Goal: Task Accomplishment & Management: Complete application form

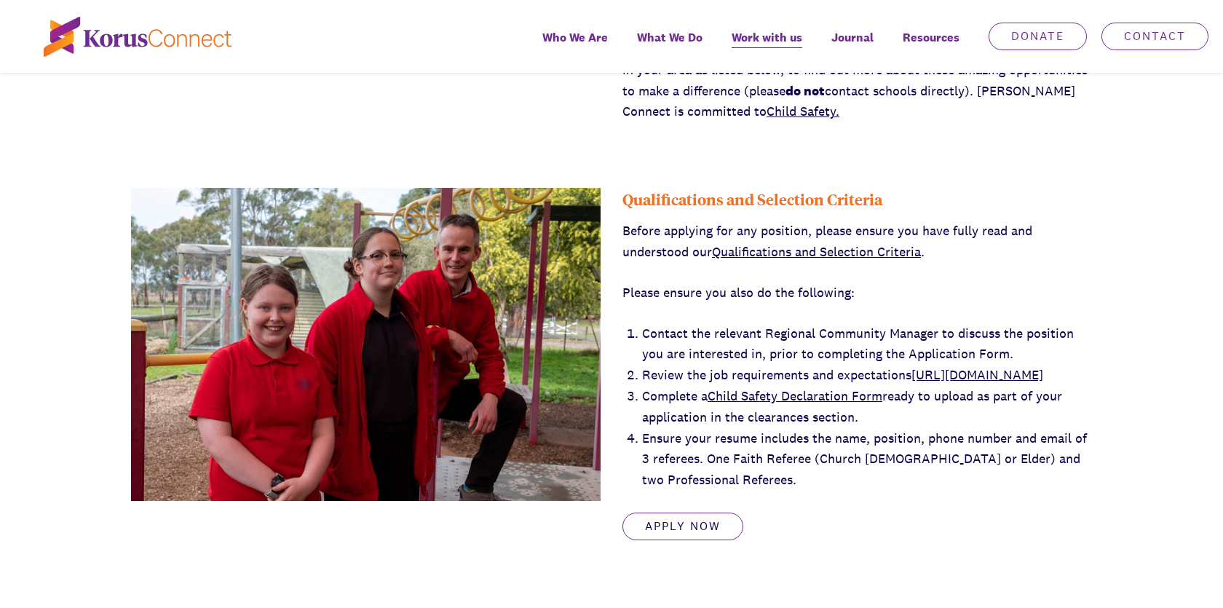
scroll to position [589, 0]
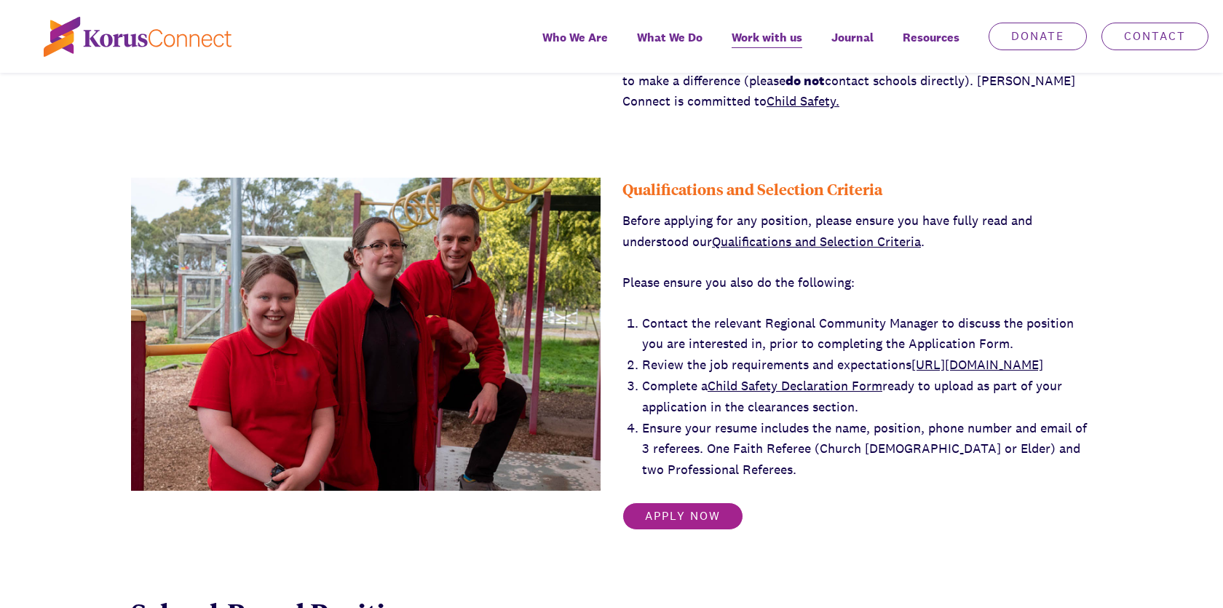
click at [703, 530] on link "Apply Now" at bounding box center [683, 516] width 121 height 28
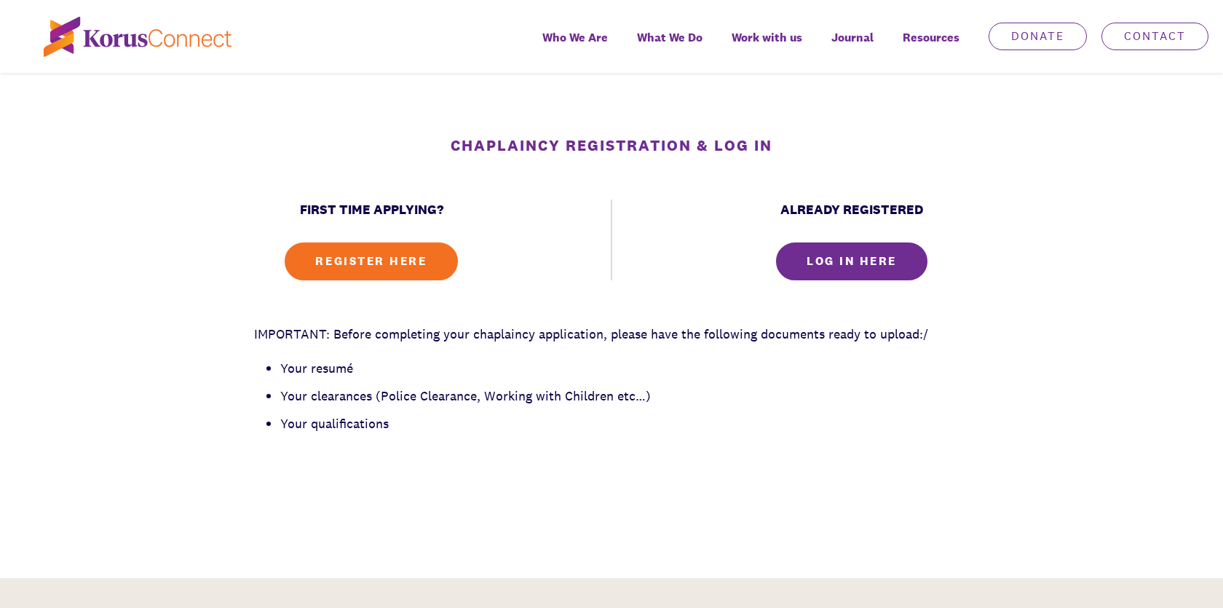
scroll to position [517, 0]
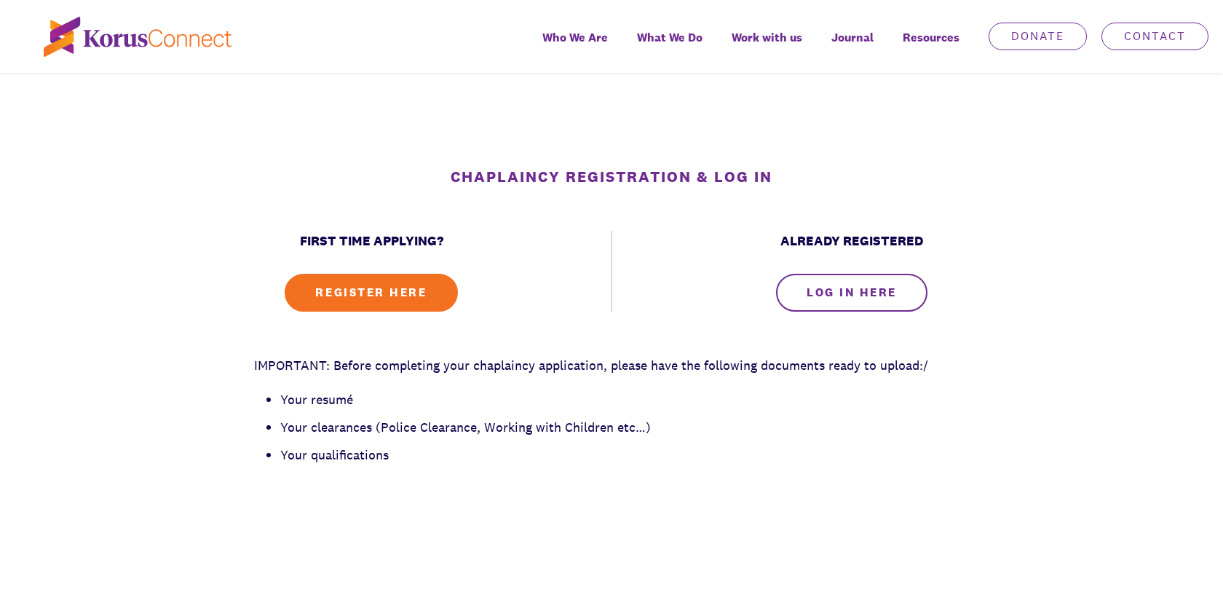
click at [845, 297] on link "LOG IN HERE" at bounding box center [851, 293] width 151 height 38
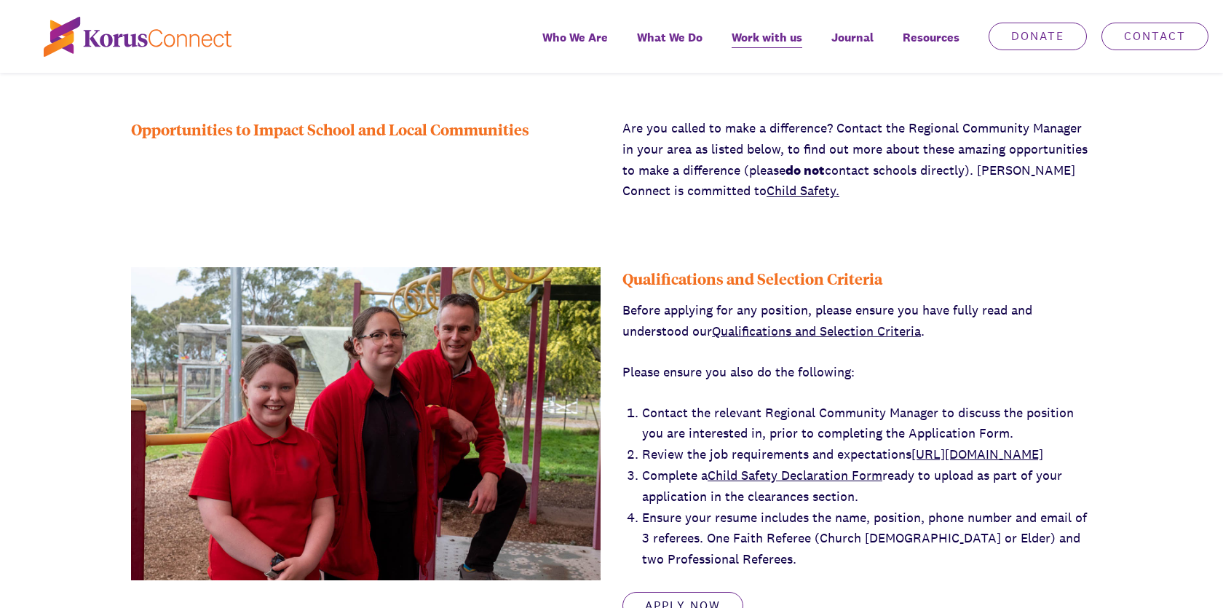
scroll to position [615, 0]
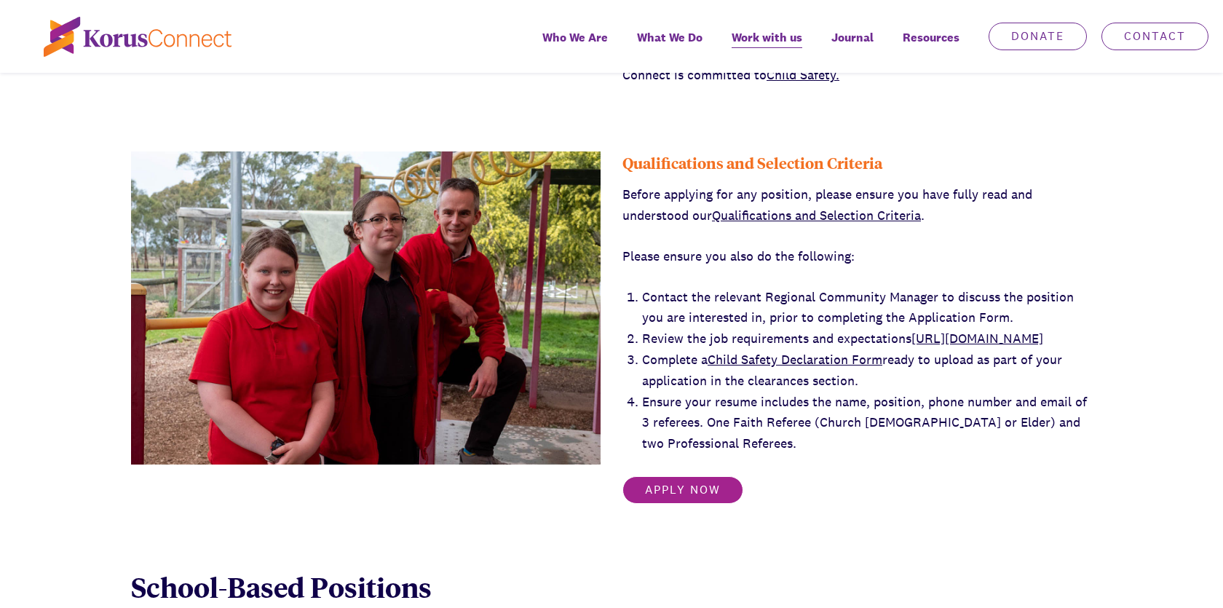
click at [669, 504] on link "Apply Now" at bounding box center [683, 490] width 121 height 28
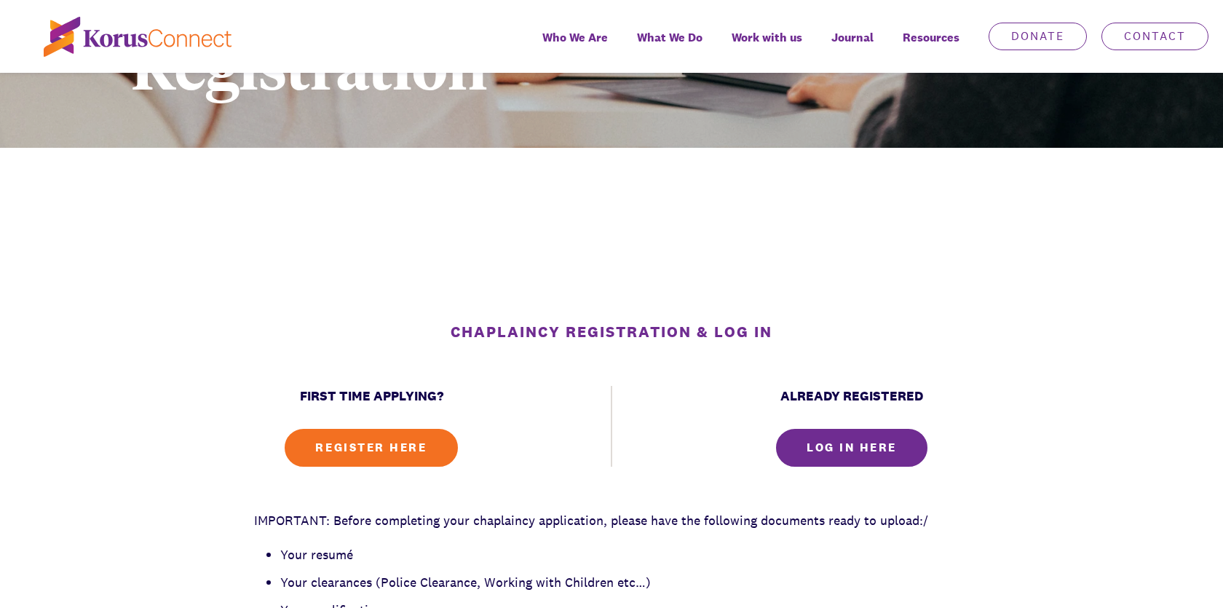
scroll to position [381, 0]
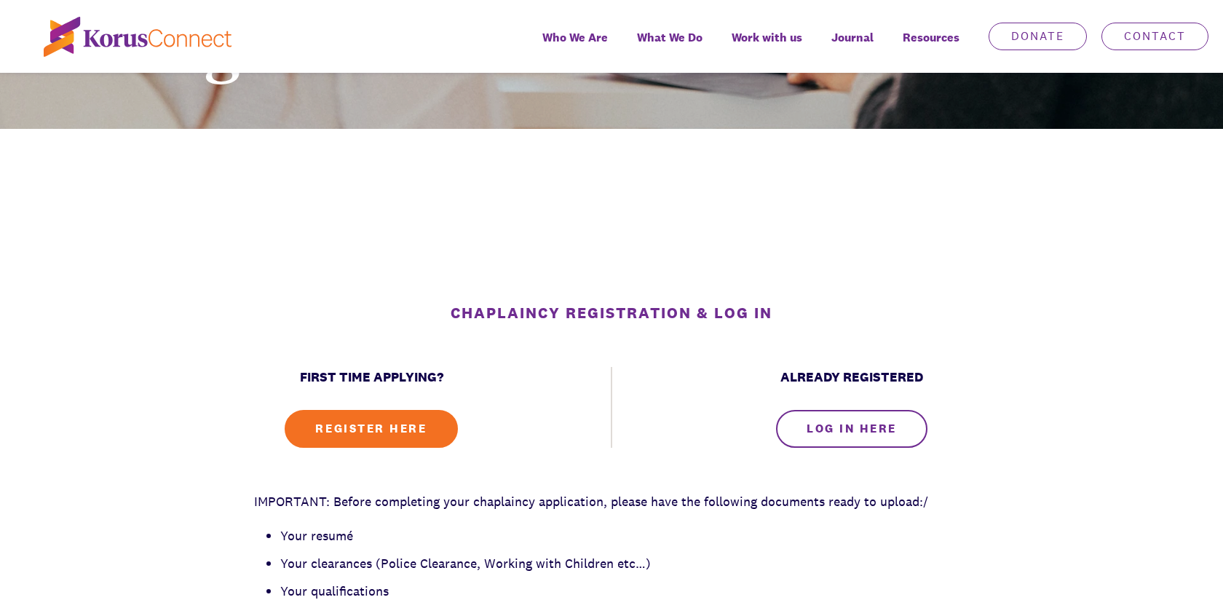
click at [823, 437] on link "LOG IN HERE" at bounding box center [851, 429] width 151 height 38
